Goal: Task Accomplishment & Management: Use online tool/utility

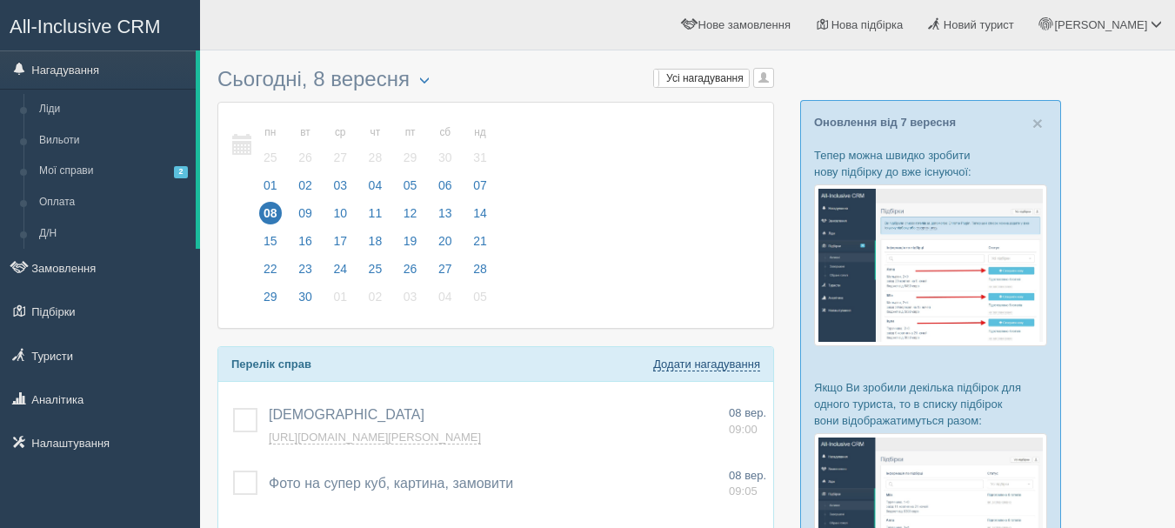
click at [678, 368] on link "Додати нагадування" at bounding box center [706, 365] width 107 height 14
select select "11"
select select "10"
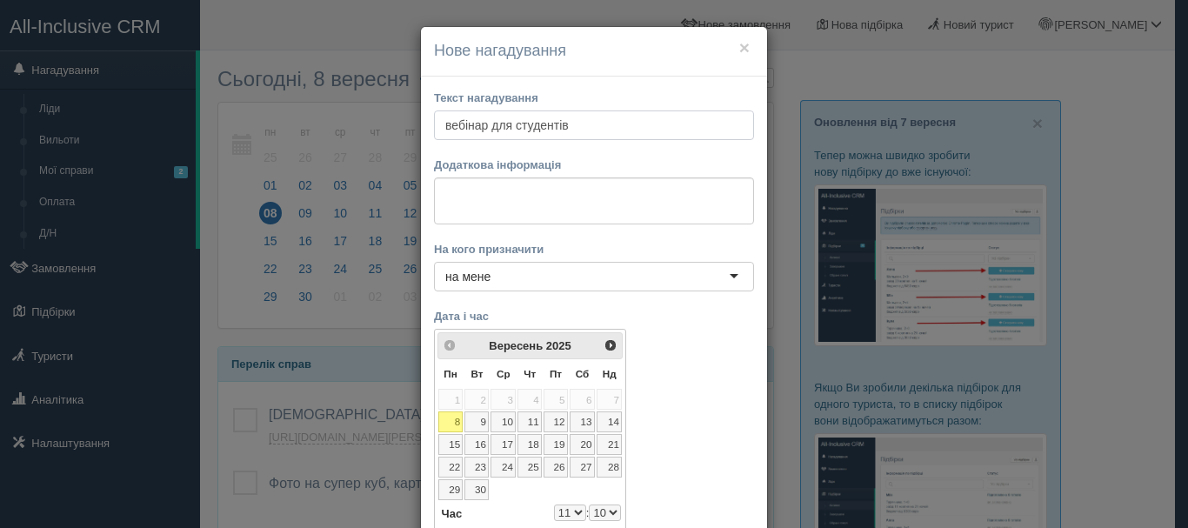
type input "вебінар для студентів"
click at [635, 200] on textarea at bounding box center [594, 200] width 320 height 47
paste textarea "[URL][DOMAIN_NAME][PERSON_NAME]"
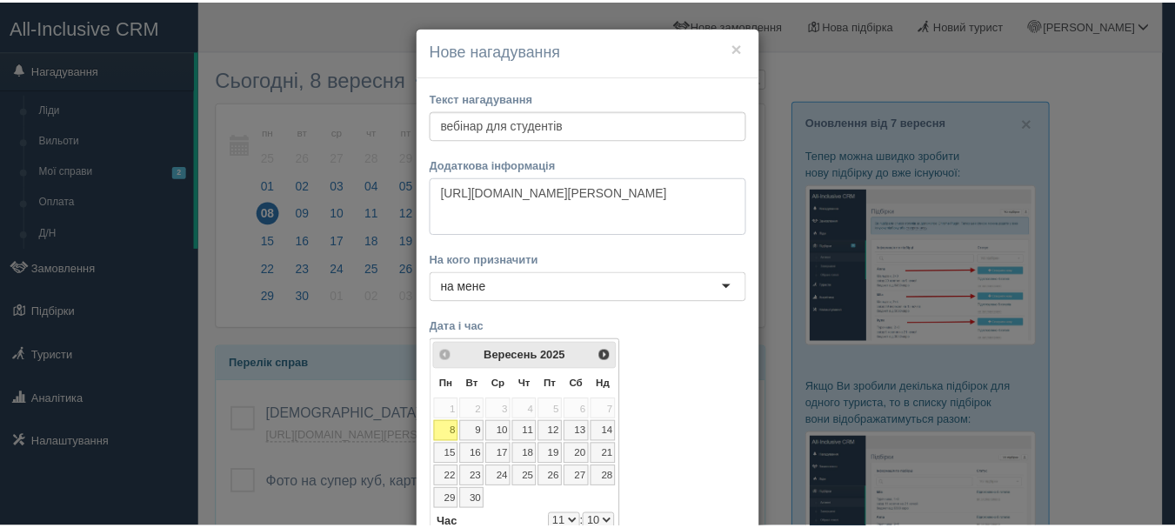
scroll to position [87, 0]
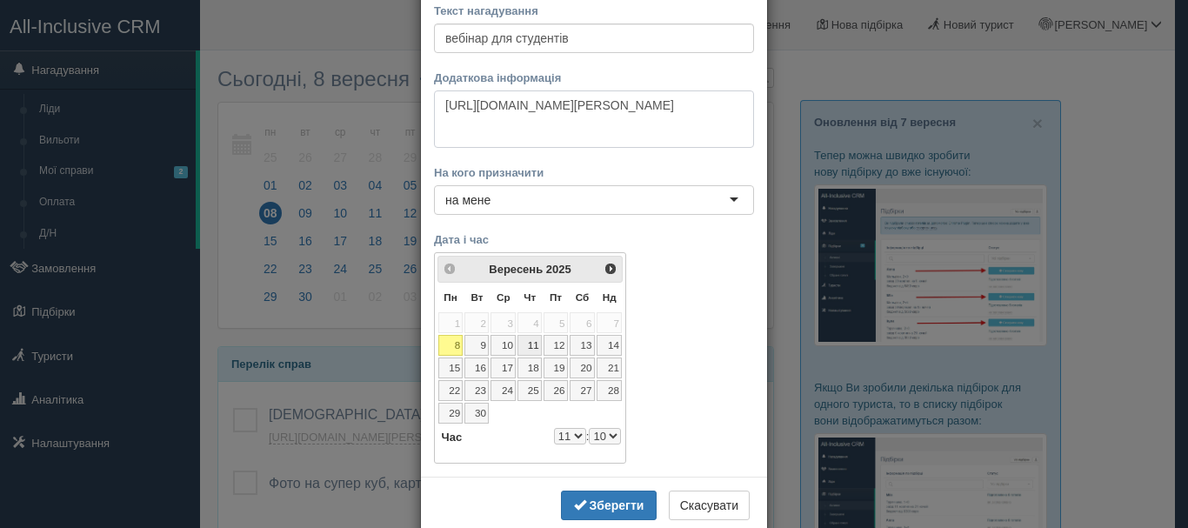
type textarea "[URL][DOMAIN_NAME][PERSON_NAME]"
click at [527, 348] on link "11" at bounding box center [530, 345] width 24 height 21
select select "11"
select select "10"
click at [570, 436] on select "0 1 2 3 4 5 6 7 8 9 10 11 12 13 14 15 16 17 18 19 20 21 22 23" at bounding box center [570, 436] width 32 height 17
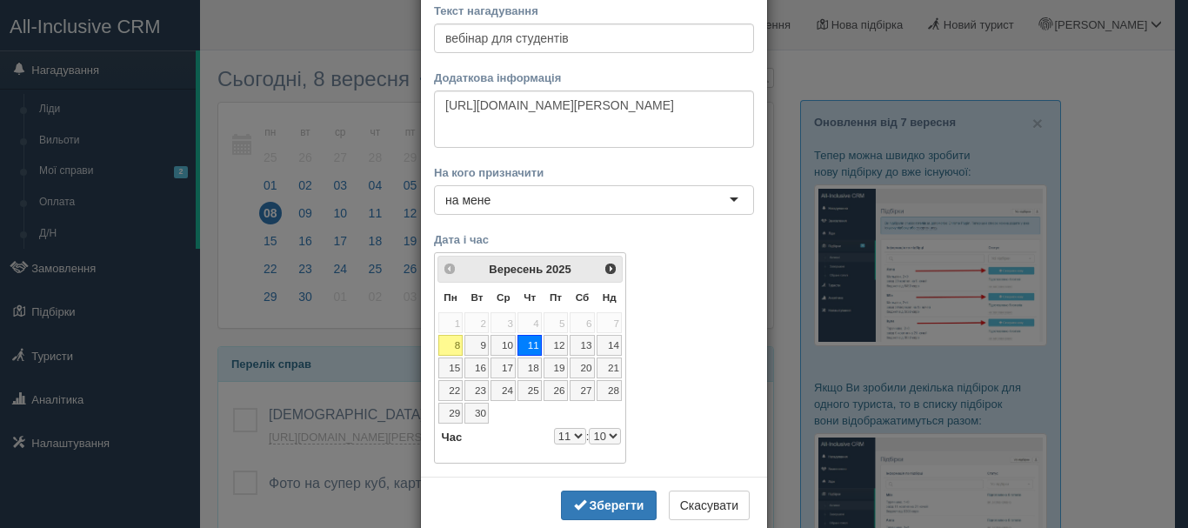
click at [554, 428] on select "0 1 2 3 4 5 6 7 8 9 10 11 12 13 14 15 16 17 18 19 20 21 22 23" at bounding box center [570, 436] width 32 height 17
click at [603, 504] on b "Зберегти" at bounding box center [617, 505] width 55 height 14
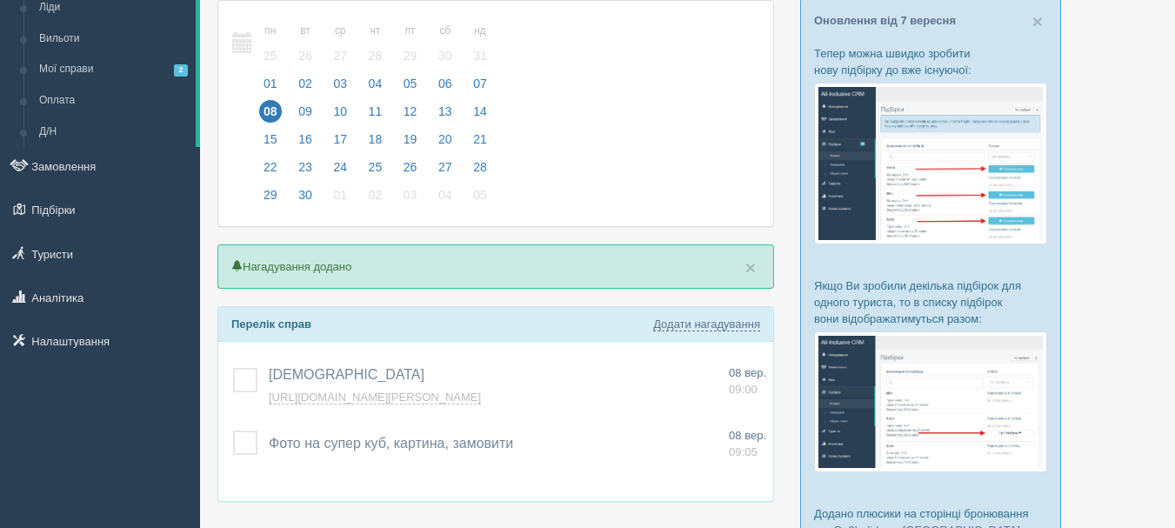
scroll to position [174, 0]
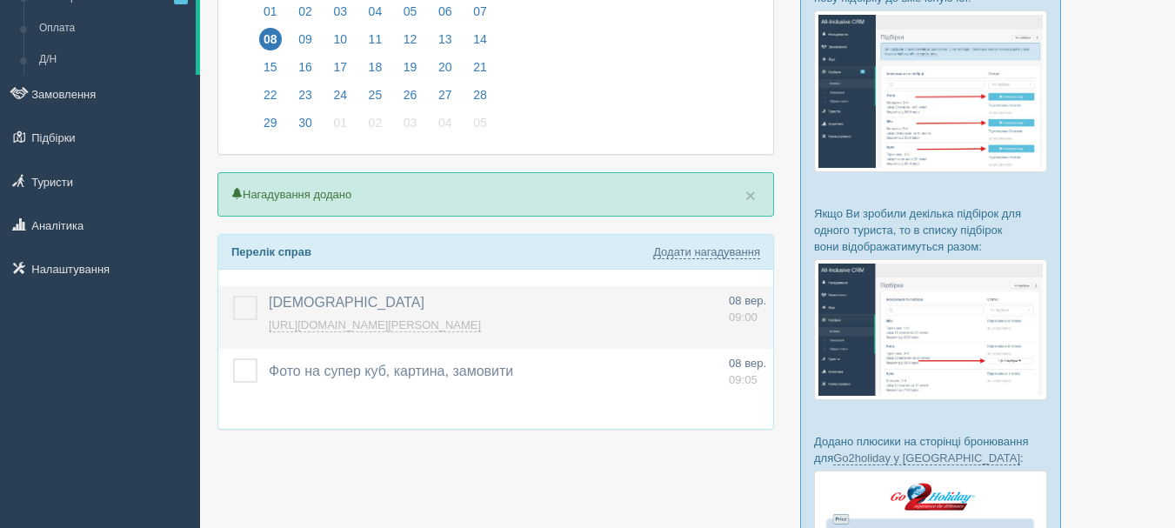
click at [233, 296] on label at bounding box center [233, 296] width 0 height 0
click at [0, 0] on input "checkbox" at bounding box center [0, 0] width 0 height 0
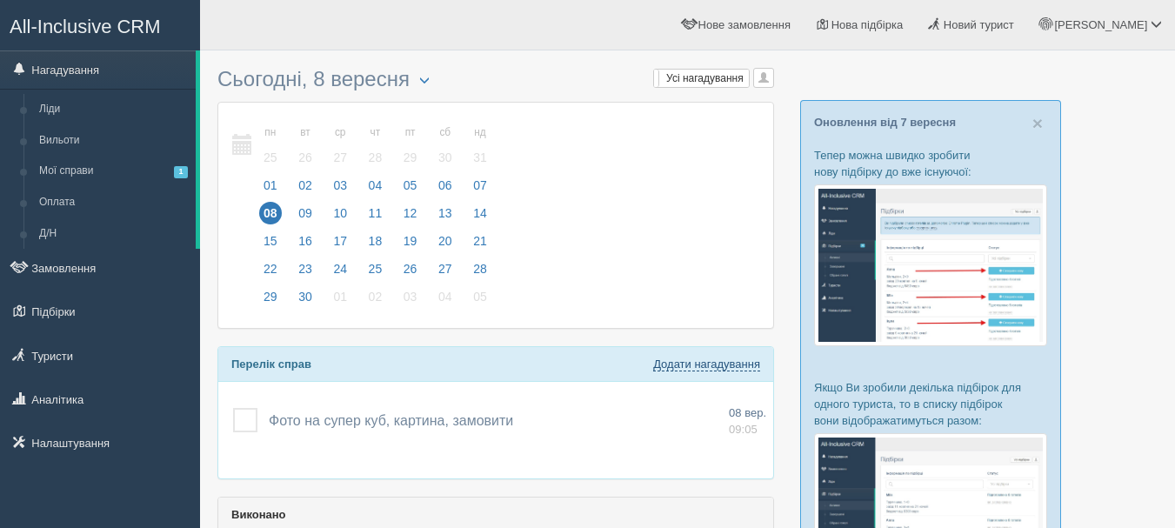
click at [695, 364] on link "Додати нагадування" at bounding box center [706, 365] width 107 height 14
select select "11"
select select "30"
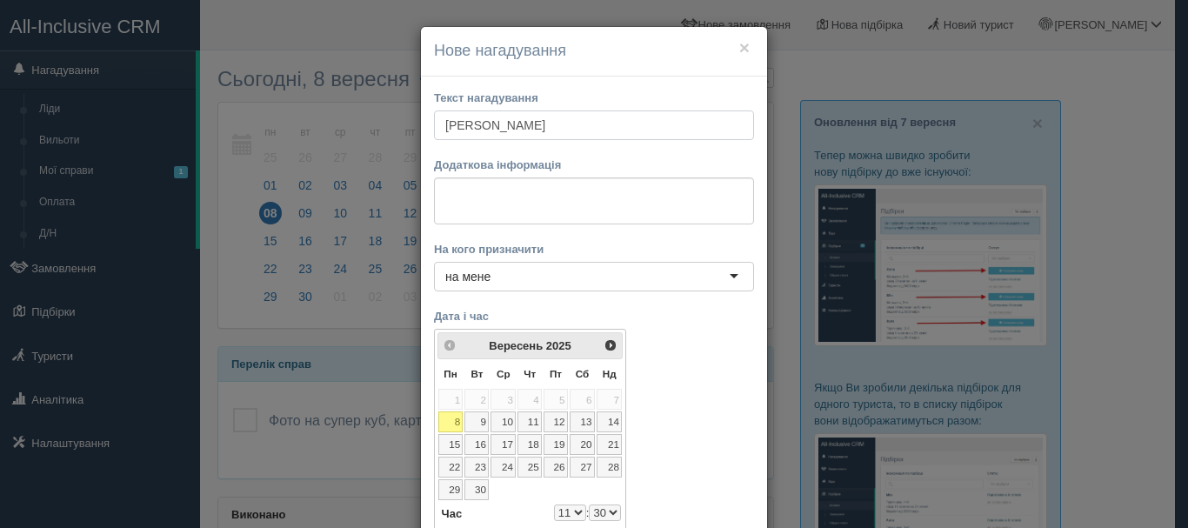
type input "[PERSON_NAME]"
click at [594, 188] on textarea at bounding box center [594, 200] width 320 height 47
paste textarea "[URL][DOMAIN_NAME][PERSON_NAME]"
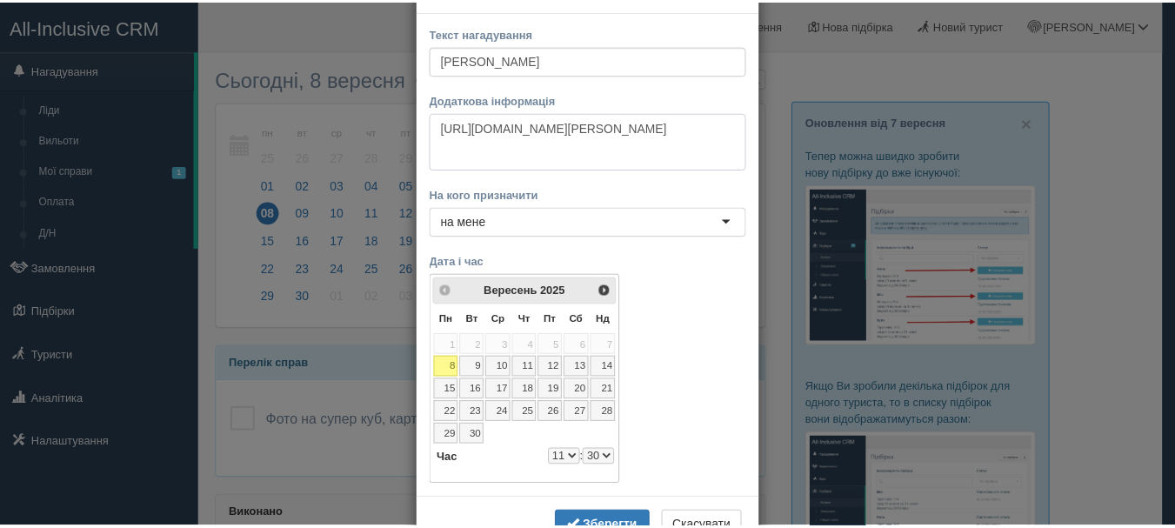
scroll to position [124, 0]
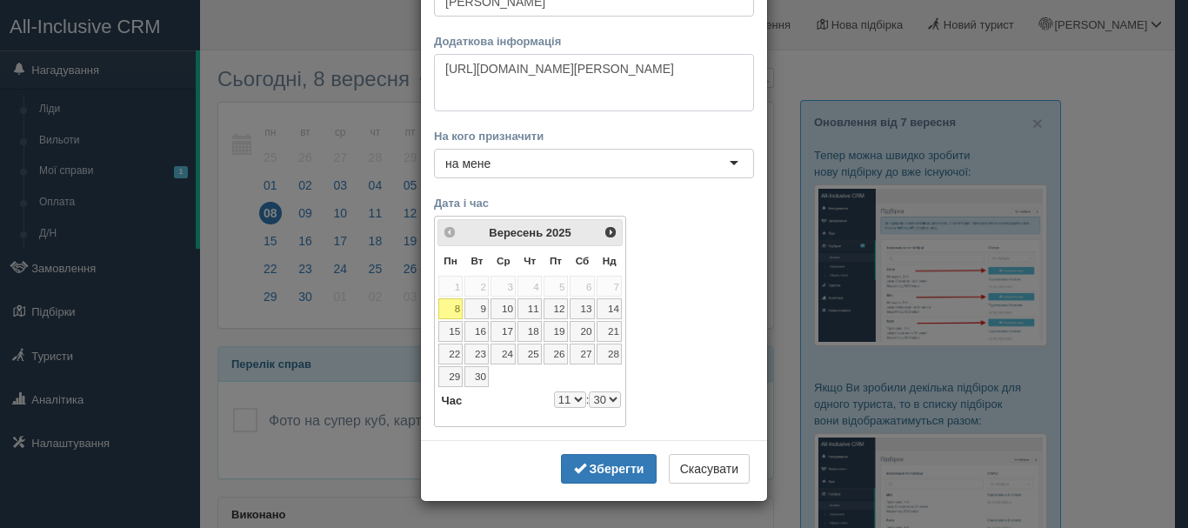
type textarea "[URL][DOMAIN_NAME][PERSON_NAME]"
click at [565, 404] on select "0 1 2 3 4 5 6 7 8 9 10 11 12 13 14 15 16 17 18 19 20 21 22 23" at bounding box center [570, 399] width 32 height 17
select select "14"
select select "30"
click at [601, 398] on select "00 05 10 15 20 25 30 35 40 45 50 55" at bounding box center [605, 399] width 32 height 17
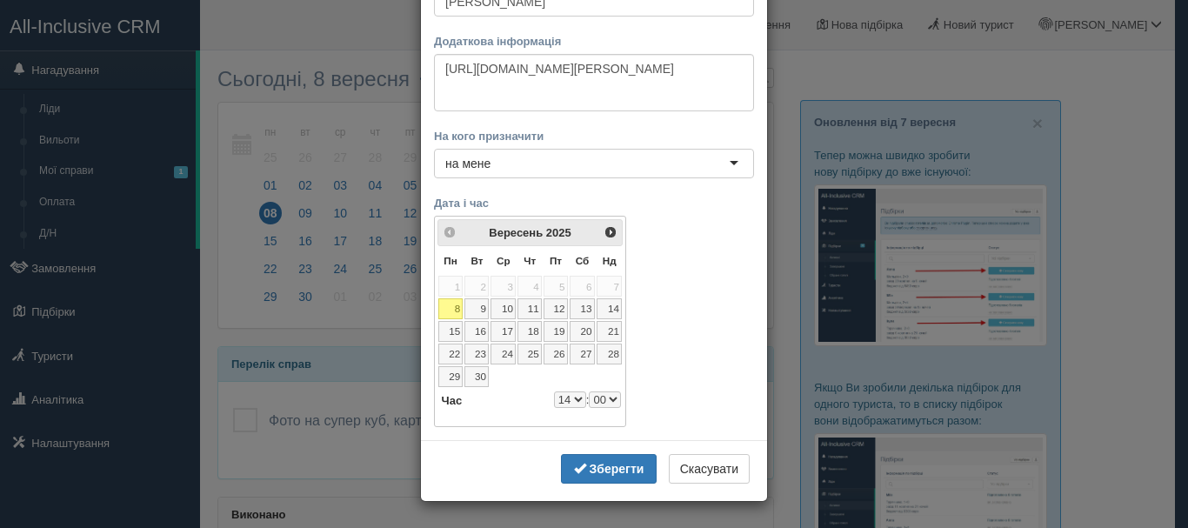
select select "14"
click at [592, 466] on b "Зберегти" at bounding box center [617, 469] width 55 height 14
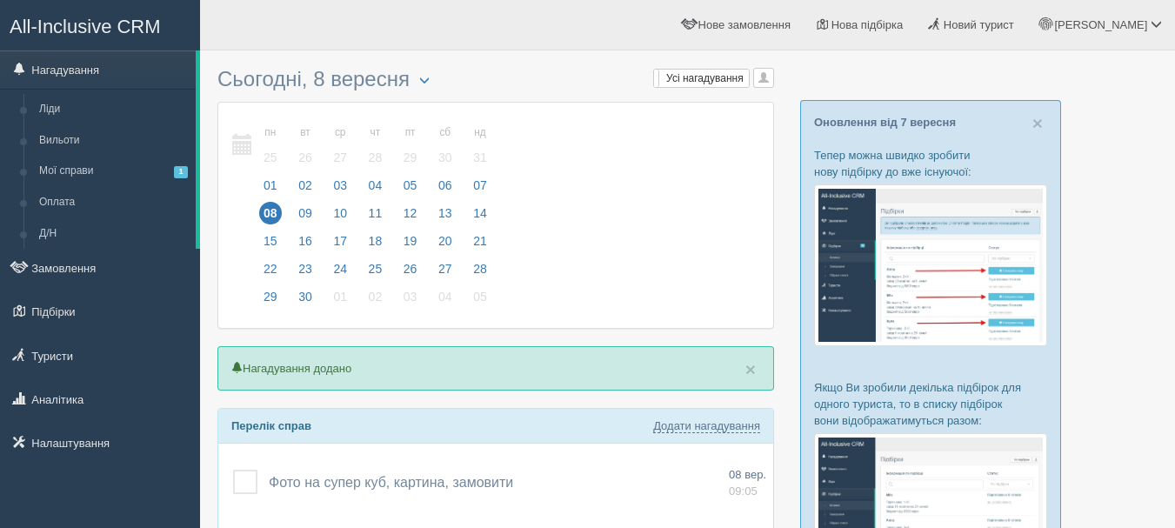
click at [146, 24] on span "All-Inclusive CRM" at bounding box center [85, 27] width 151 height 22
